Goal: Navigation & Orientation: Find specific page/section

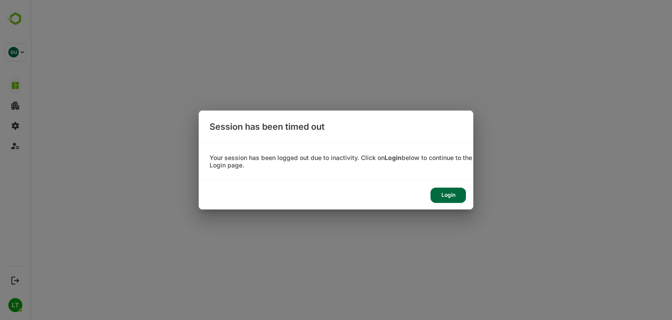
click at [444, 192] on div "Login" at bounding box center [448, 194] width 35 height 15
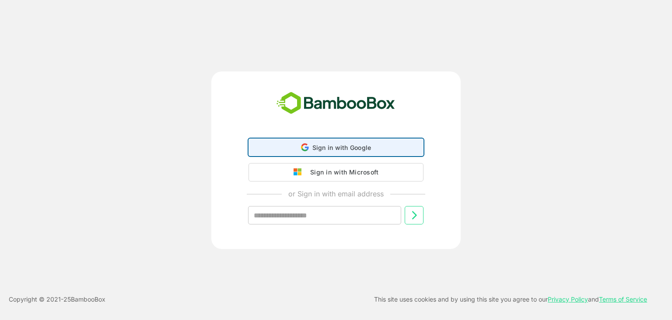
click at [352, 144] on span "Sign in with Google" at bounding box center [342, 147] width 59 height 7
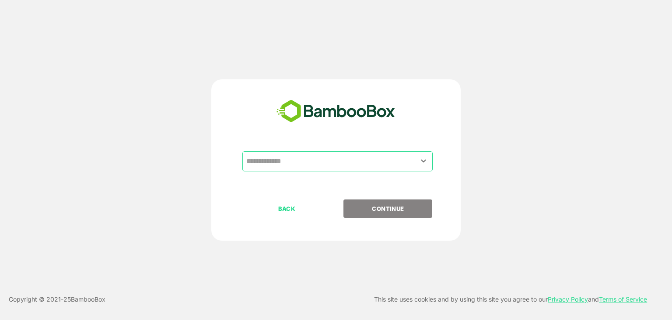
click at [341, 162] on input "text" at bounding box center [337, 161] width 187 height 17
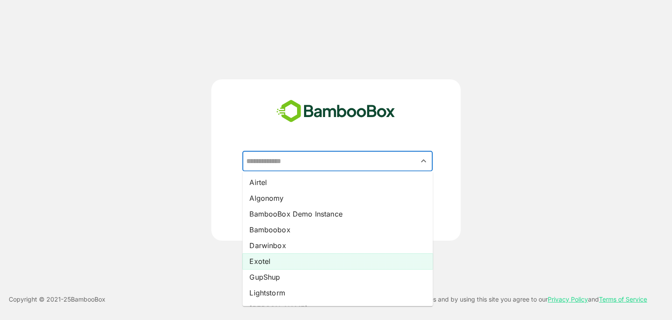
click at [269, 259] on li "Exotel" at bounding box center [337, 261] width 190 height 16
type input "******"
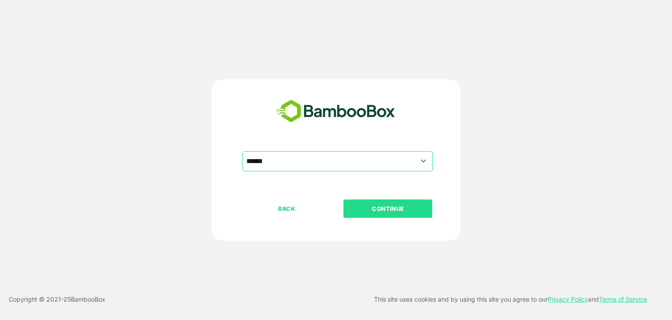
click at [382, 209] on p "CONTINUE" at bounding box center [388, 209] width 88 height 10
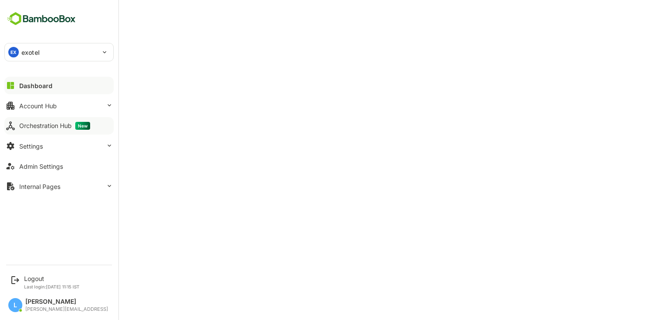
click at [35, 130] on button "Orchestration Hub New" at bounding box center [58, 126] width 109 height 18
click at [35, 279] on div "Logout" at bounding box center [52, 277] width 56 height 7
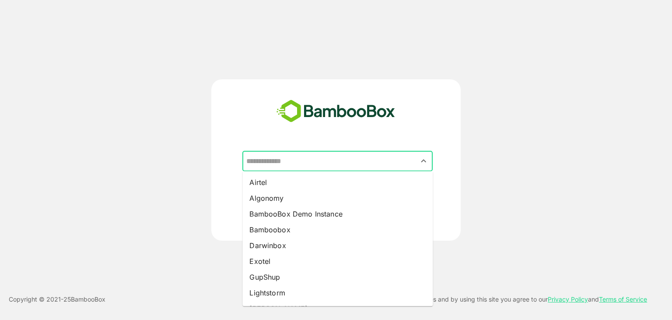
click at [296, 160] on input "text" at bounding box center [337, 161] width 187 height 17
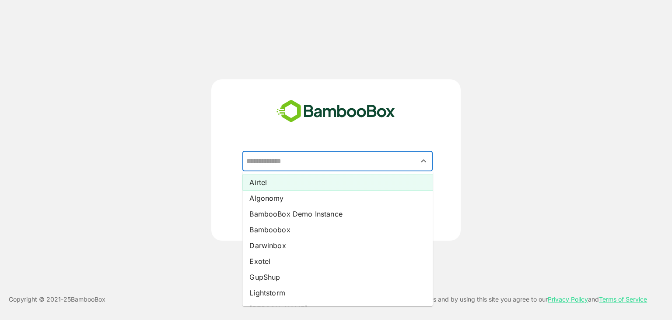
click at [284, 179] on li "Airtel" at bounding box center [337, 182] width 190 height 16
type input "******"
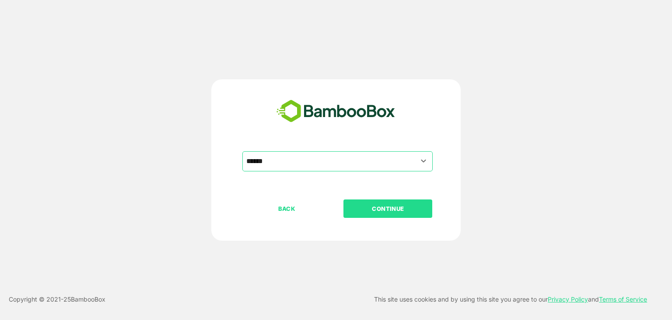
click at [366, 205] on p "CONTINUE" at bounding box center [388, 209] width 88 height 10
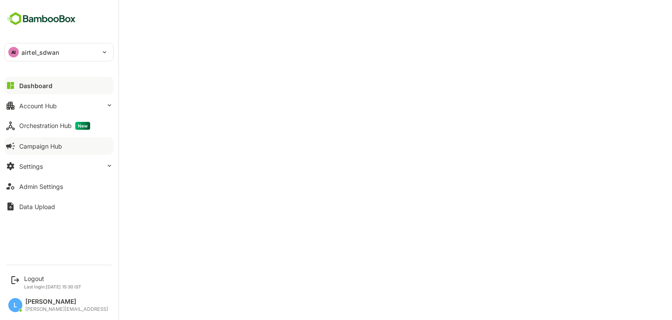
click at [35, 143] on div "Campaign Hub" at bounding box center [40, 145] width 43 height 7
